Goal: Information Seeking & Learning: Find specific fact

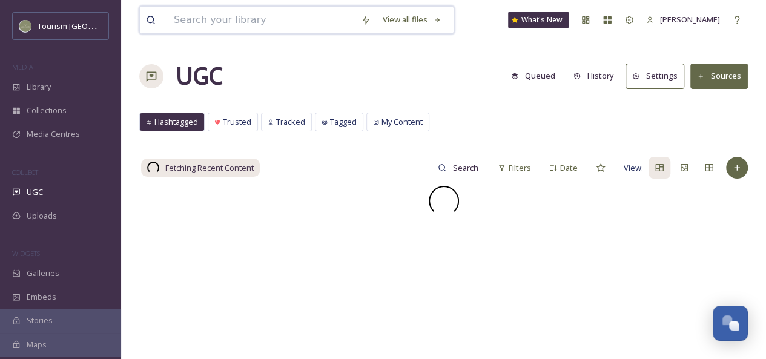
click at [266, 16] on input at bounding box center [261, 20] width 187 height 27
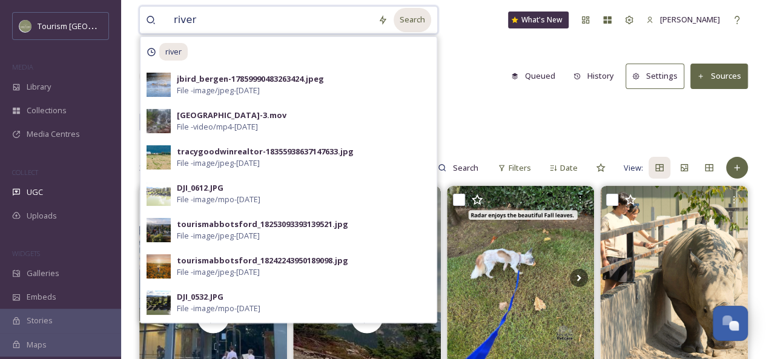
type input "river"
click at [405, 20] on div "Search" at bounding box center [413, 20] width 38 height 24
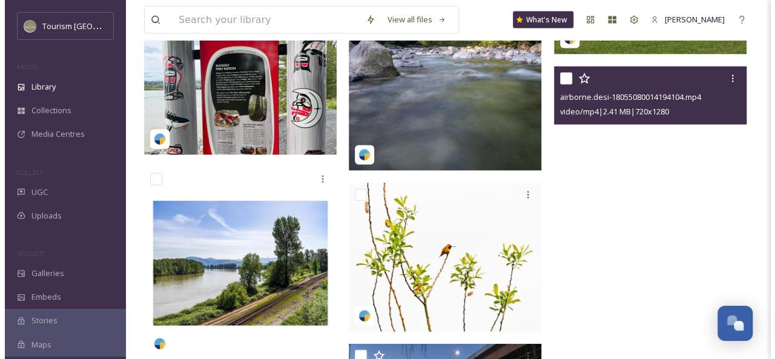
scroll to position [1341, 0]
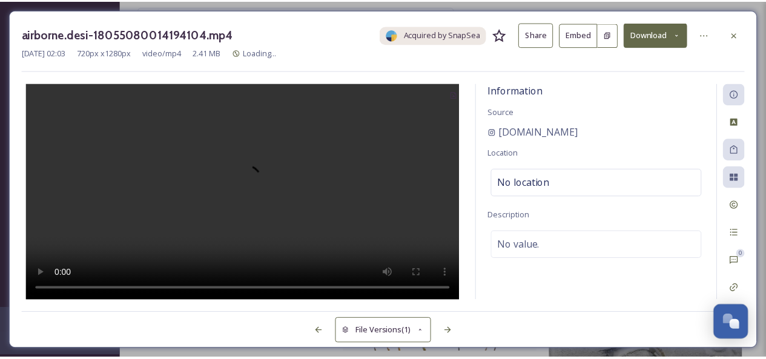
scroll to position [1357, 0]
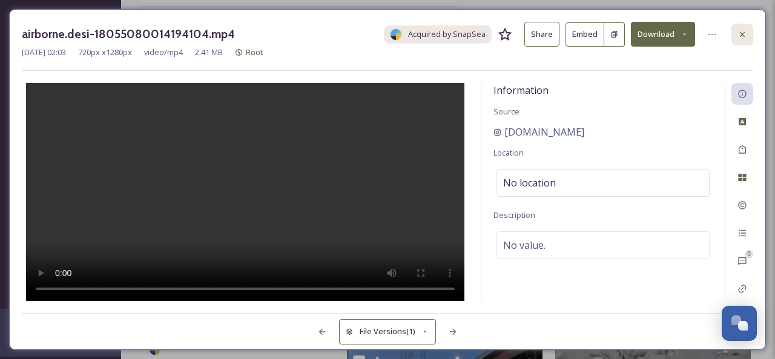
click at [744, 32] on icon at bounding box center [742, 33] width 5 height 5
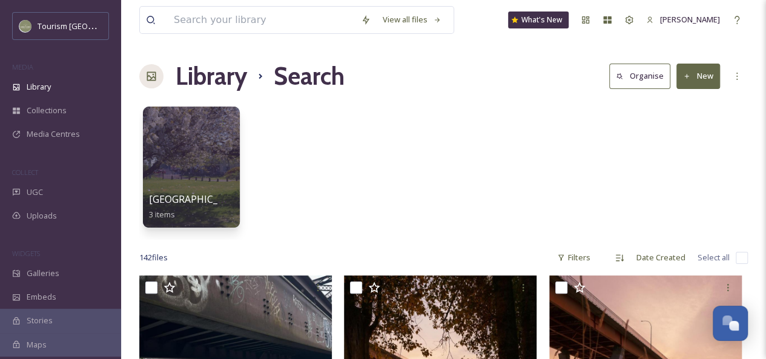
scroll to position [51, 0]
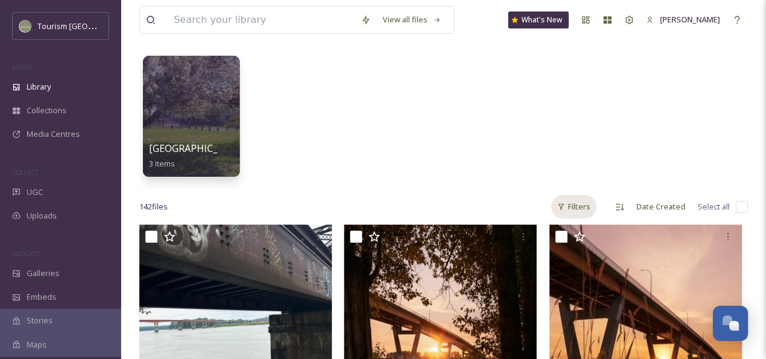
click at [580, 204] on div "Filters" at bounding box center [573, 207] width 45 height 24
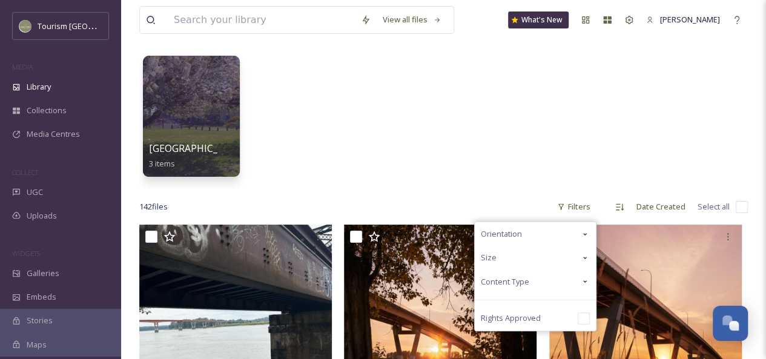
click at [581, 282] on icon at bounding box center [585, 282] width 10 height 10
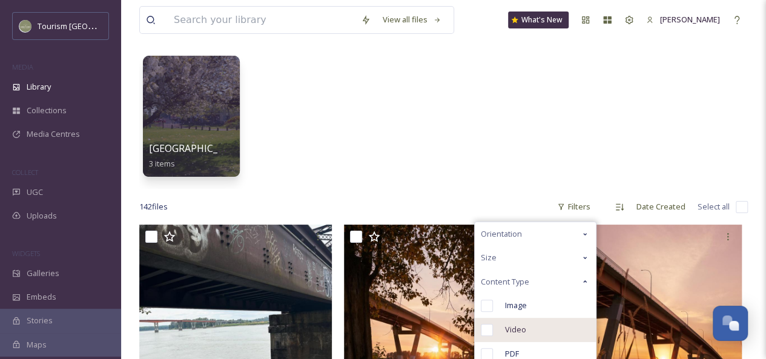
click at [533, 333] on div "Video" at bounding box center [535, 330] width 121 height 24
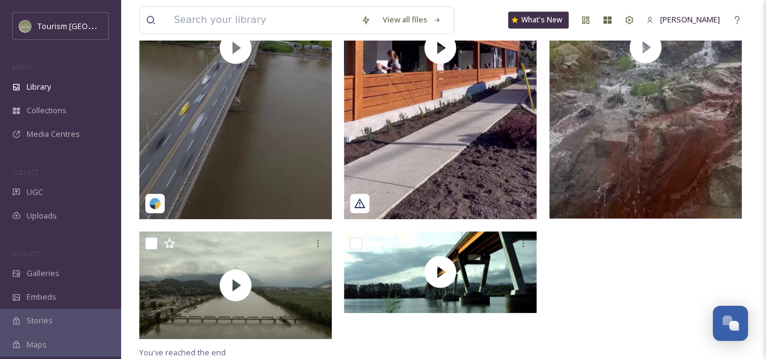
scroll to position [399, 0]
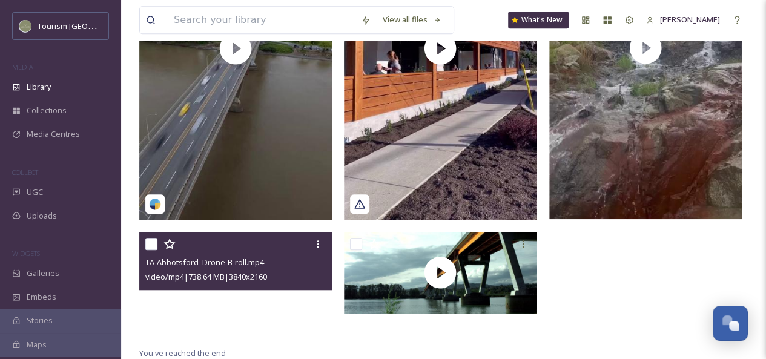
click at [276, 315] on video "TA-Abbotsford_Drone-B-roll.mp4" at bounding box center [235, 286] width 193 height 108
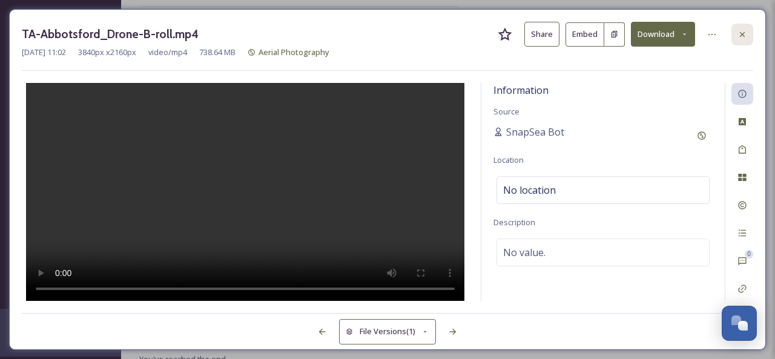
click at [742, 35] on icon at bounding box center [742, 33] width 5 height 5
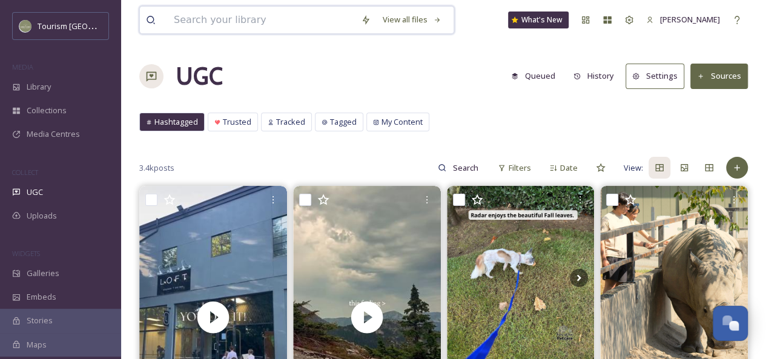
click at [258, 21] on input at bounding box center [261, 20] width 187 height 27
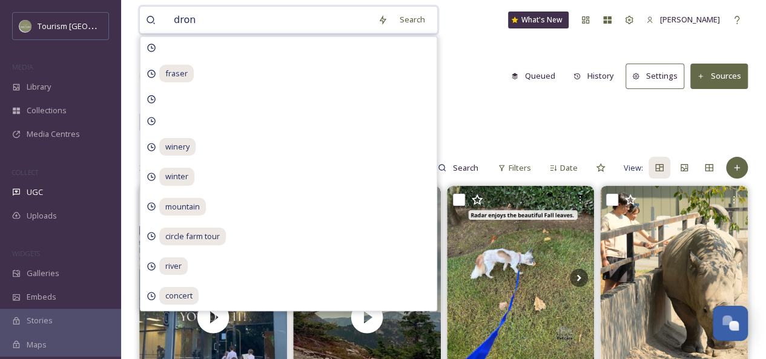
type input "drone"
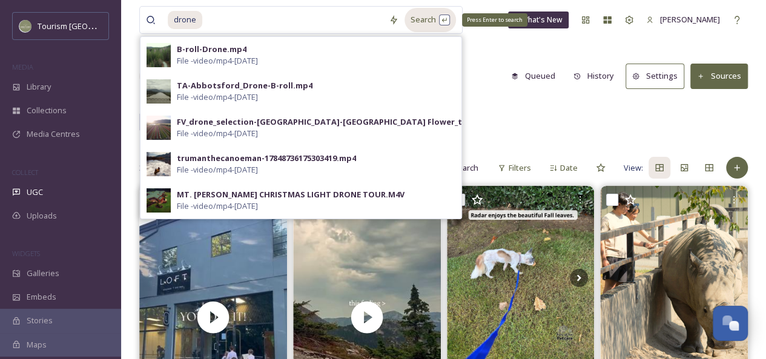
click at [431, 24] on div "Search Press Enter to search" at bounding box center [430, 20] width 51 height 24
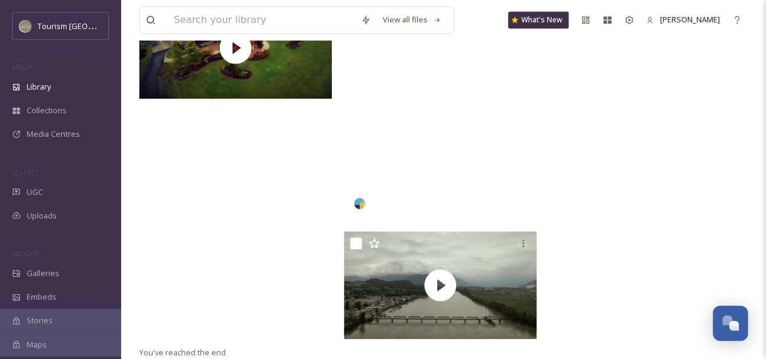
scroll to position [399, 0]
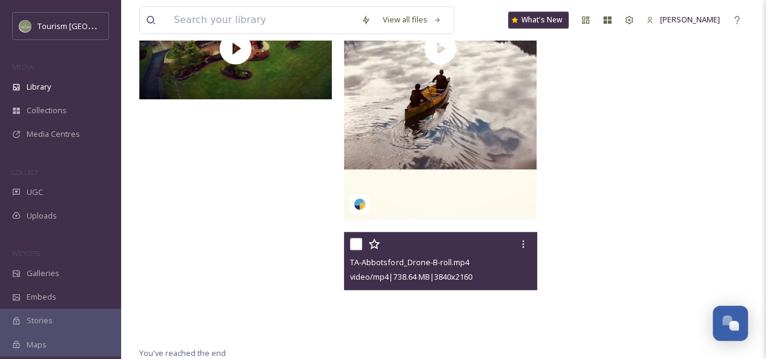
click at [492, 317] on video "TA-Abbotsford_Drone-B-roll.mp4" at bounding box center [440, 286] width 193 height 108
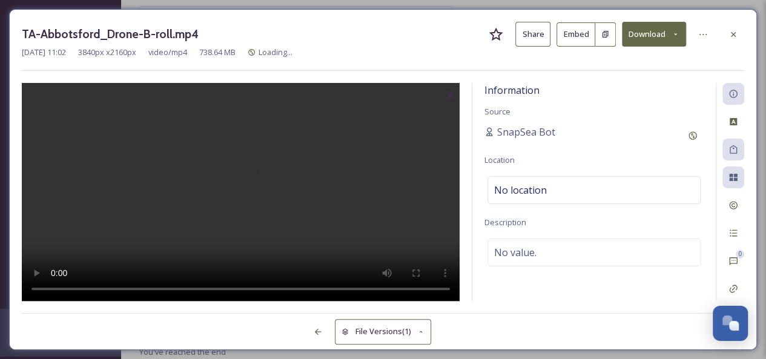
scroll to position [279, 0]
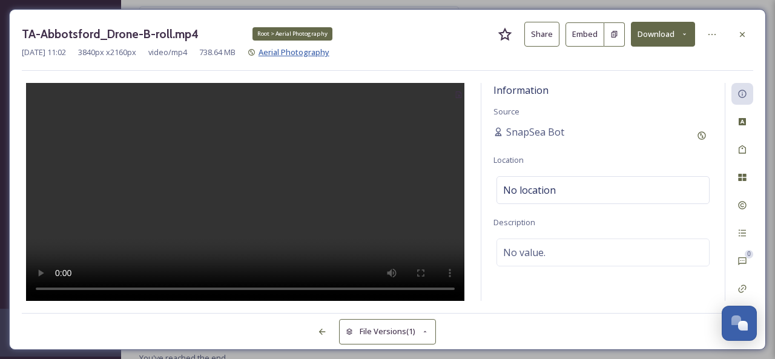
click at [304, 54] on span "Aerial Photography" at bounding box center [294, 52] width 71 height 11
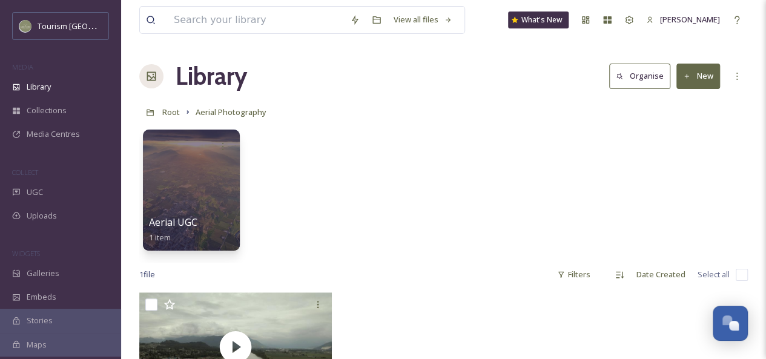
scroll to position [113, 0]
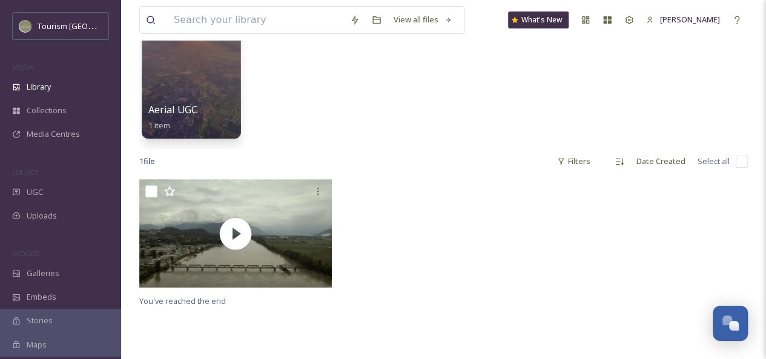
click at [195, 87] on div at bounding box center [191, 77] width 99 height 124
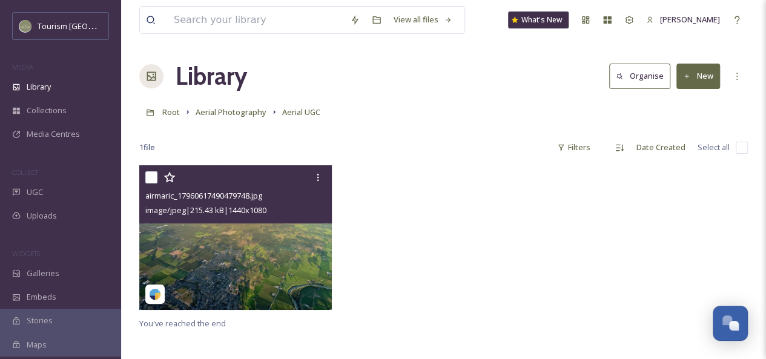
click at [285, 236] on img at bounding box center [235, 237] width 193 height 145
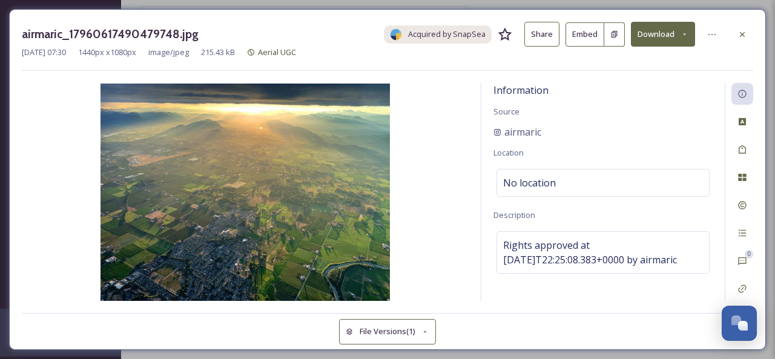
click at [538, 35] on button "Share" at bounding box center [542, 34] width 35 height 25
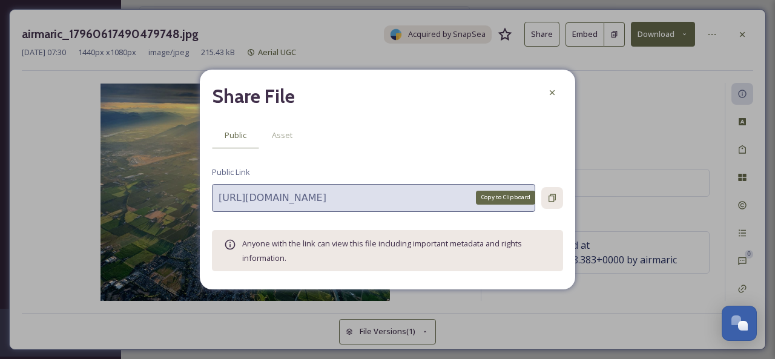
click at [552, 199] on icon at bounding box center [553, 198] width 10 height 10
